Goal: Task Accomplishment & Management: Use online tool/utility

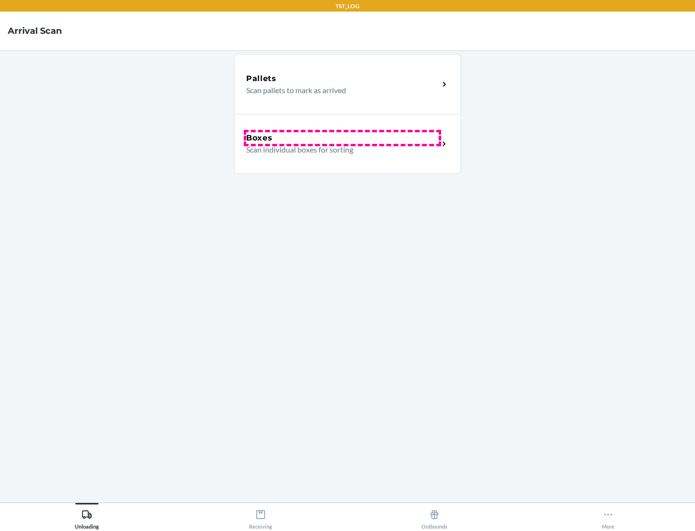
click at [342, 138] on div "Boxes" at bounding box center [342, 138] width 193 height 12
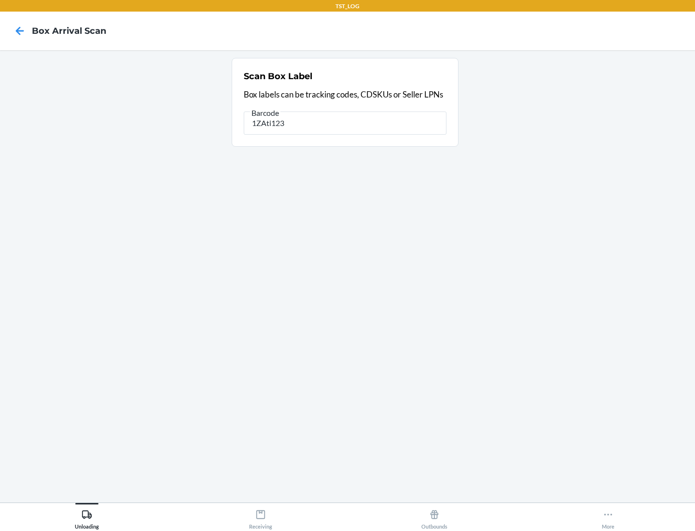
type input "1ZAti123"
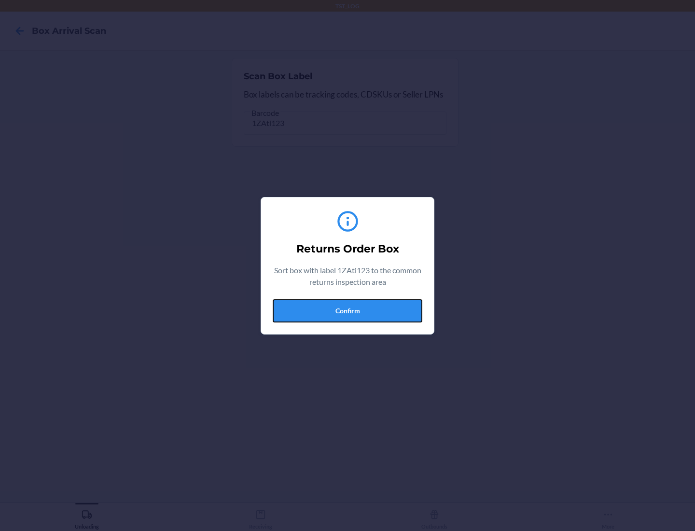
click at [348, 310] on button "Confirm" at bounding box center [348, 310] width 150 height 23
